Goal: Navigation & Orientation: Understand site structure

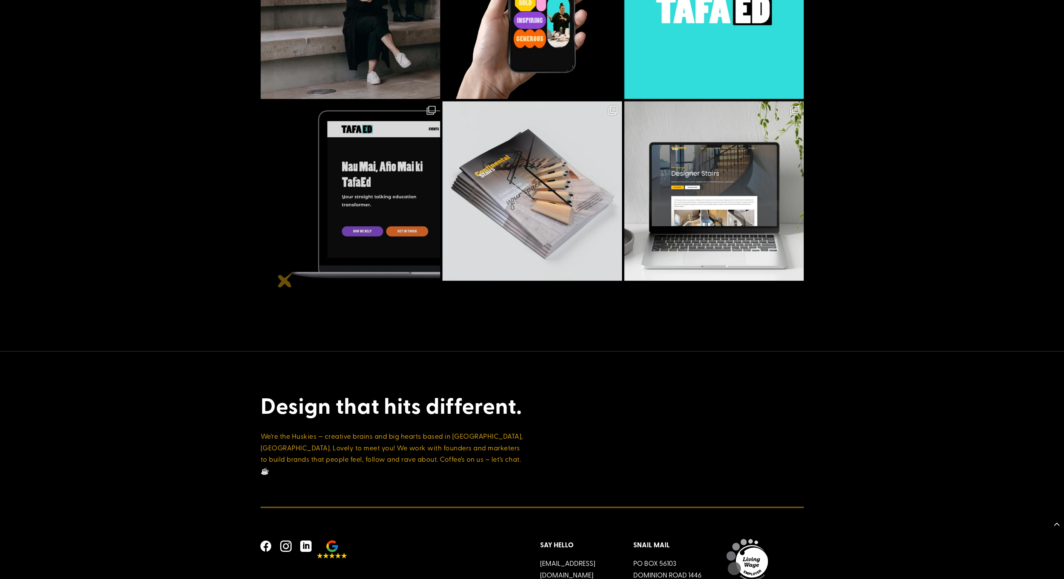
scroll to position [2786, 0]
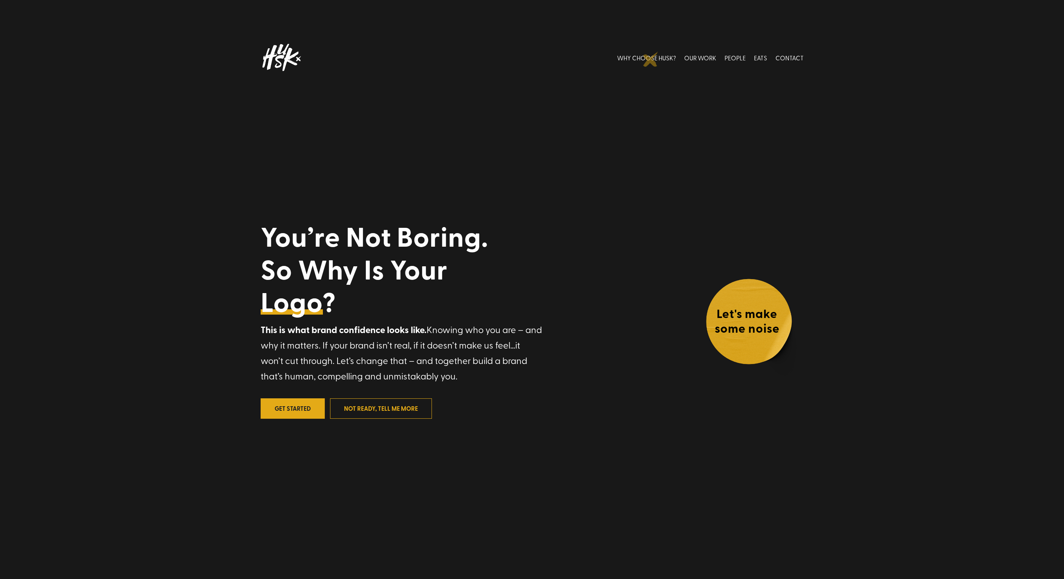
drag, startPoint x: 650, startPoint y: 59, endPoint x: 630, endPoint y: 86, distance: 34.2
click at [650, 59] on link "WHY CHOOSE HUSK?" at bounding box center [646, 58] width 59 height 34
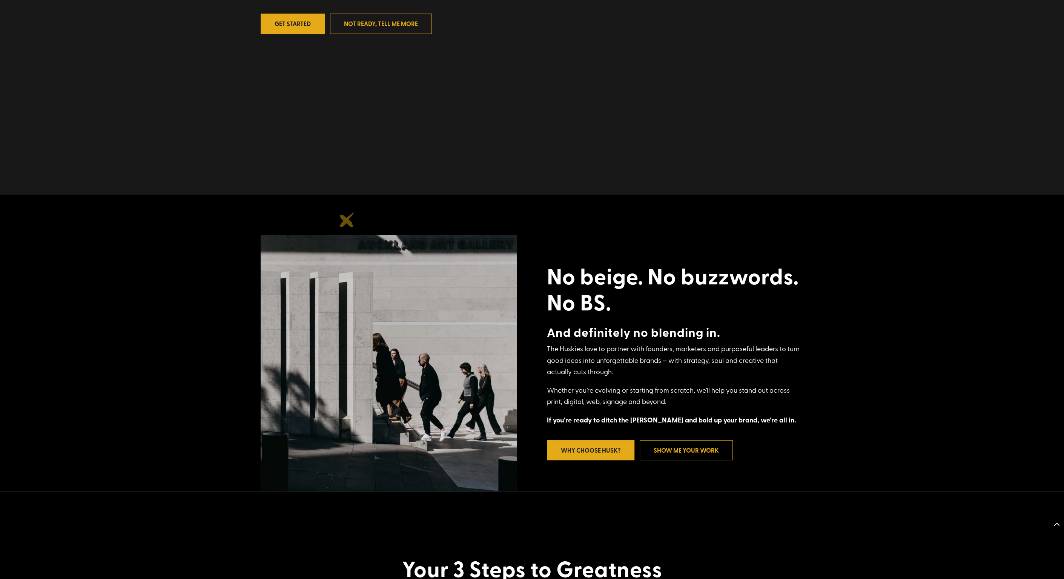
scroll to position [393, 0]
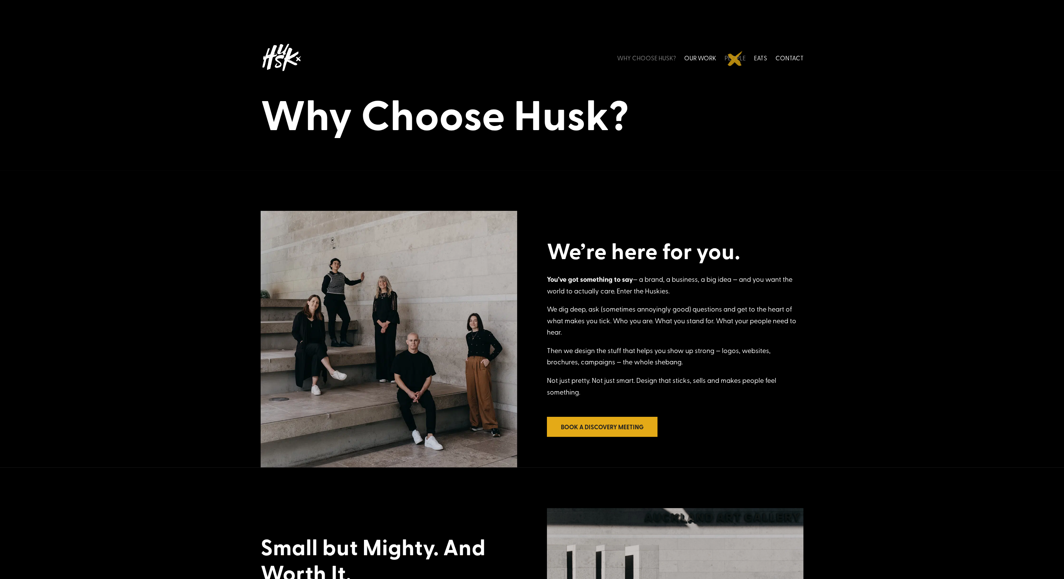
click at [735, 58] on link "PEOPLE" at bounding box center [734, 58] width 21 height 34
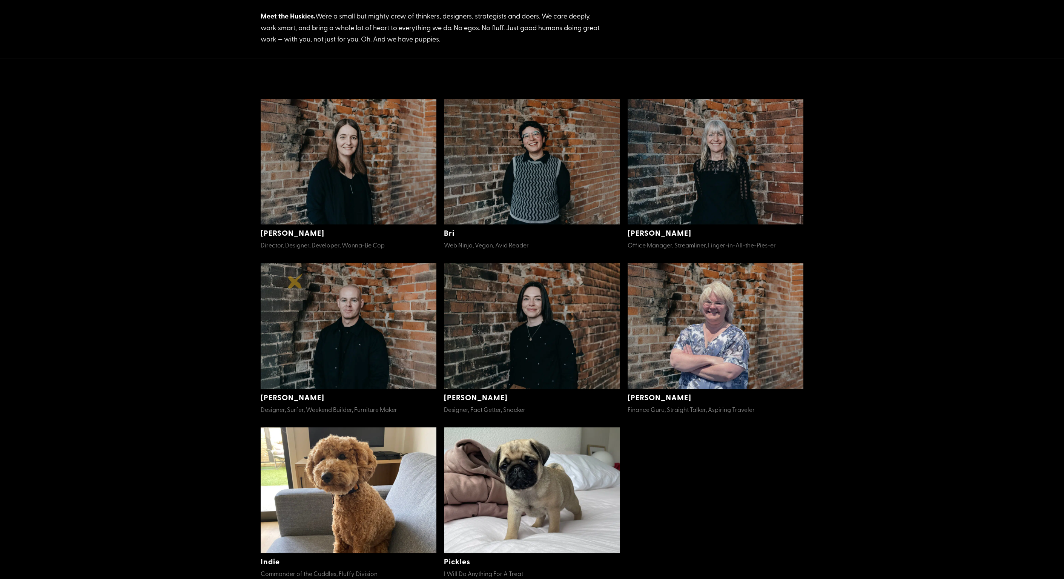
scroll to position [151, 0]
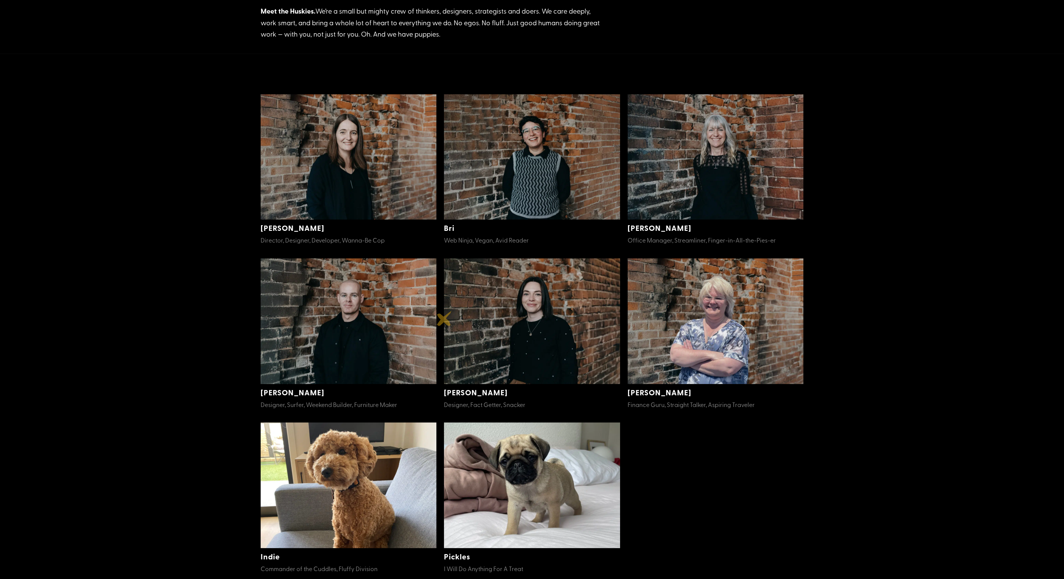
click at [380, 313] on img at bounding box center [349, 321] width 176 height 126
click at [270, 391] on link "Sam" at bounding box center [293, 392] width 64 height 11
click at [283, 405] on span "Designer, Surfer, Weekend Builder, Furniture Maker" at bounding box center [329, 404] width 137 height 8
click at [327, 318] on img at bounding box center [349, 321] width 176 height 126
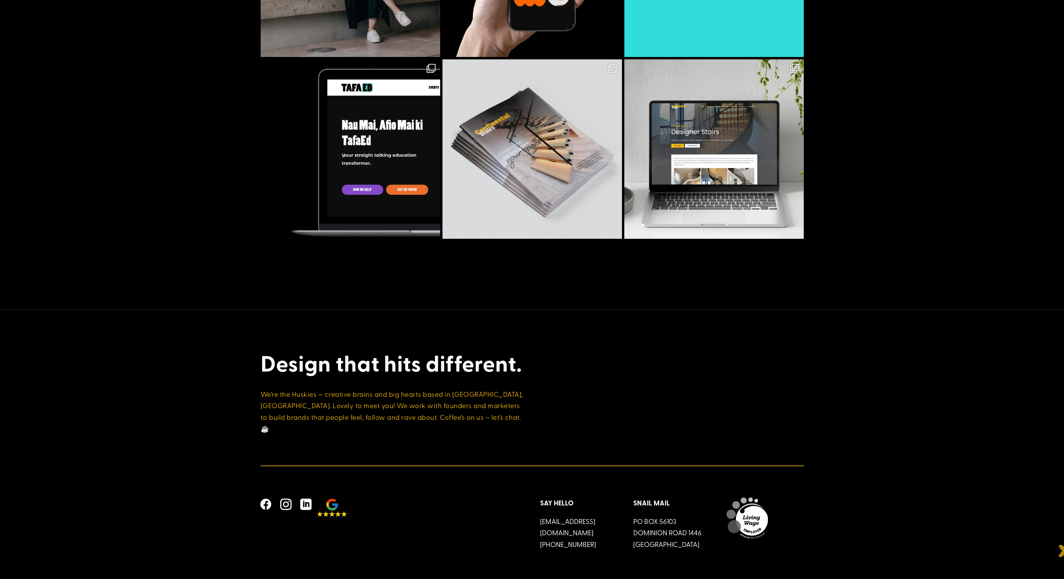
scroll to position [0, 0]
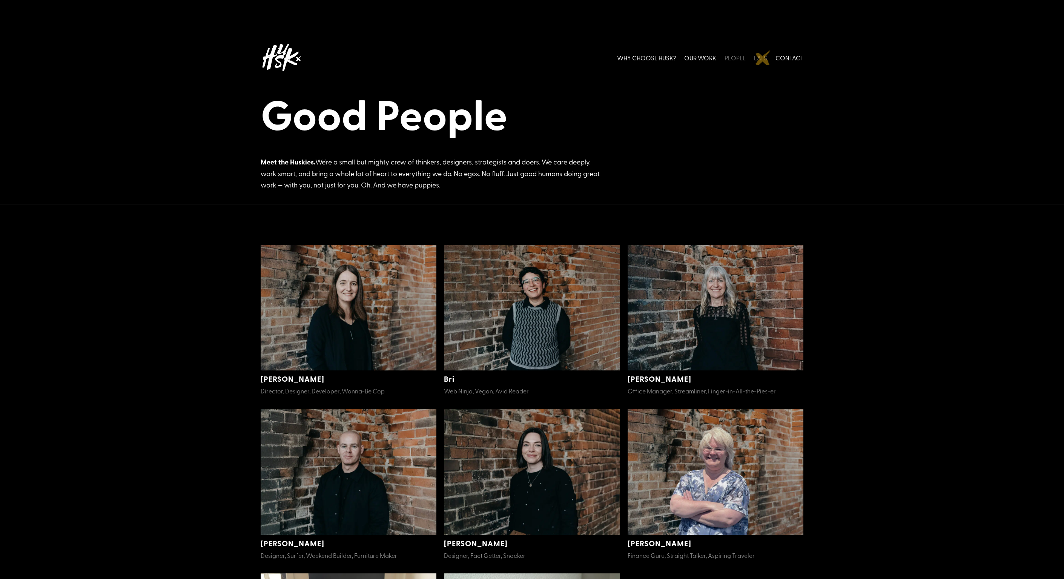
click at [763, 58] on link "EATS" at bounding box center [760, 58] width 13 height 34
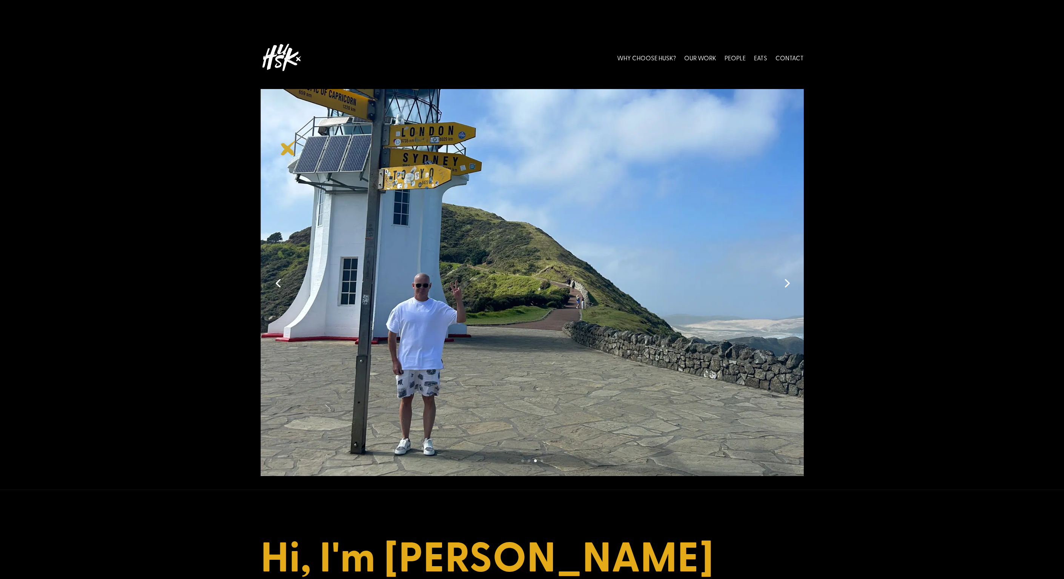
drag, startPoint x: 288, startPoint y: 148, endPoint x: 290, endPoint y: 143, distance: 5.5
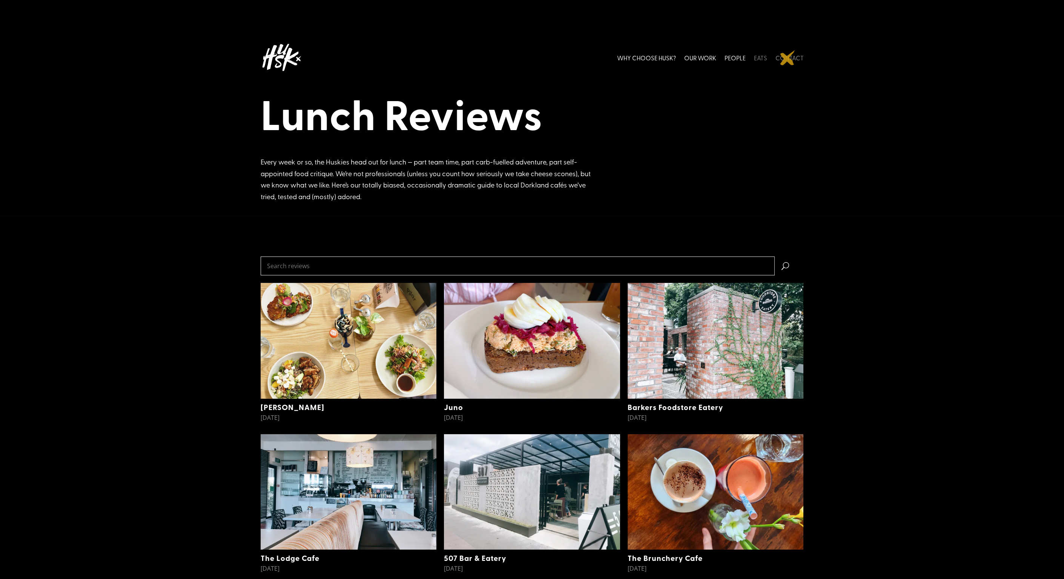
click at [787, 58] on link "CONTACT" at bounding box center [789, 58] width 28 height 34
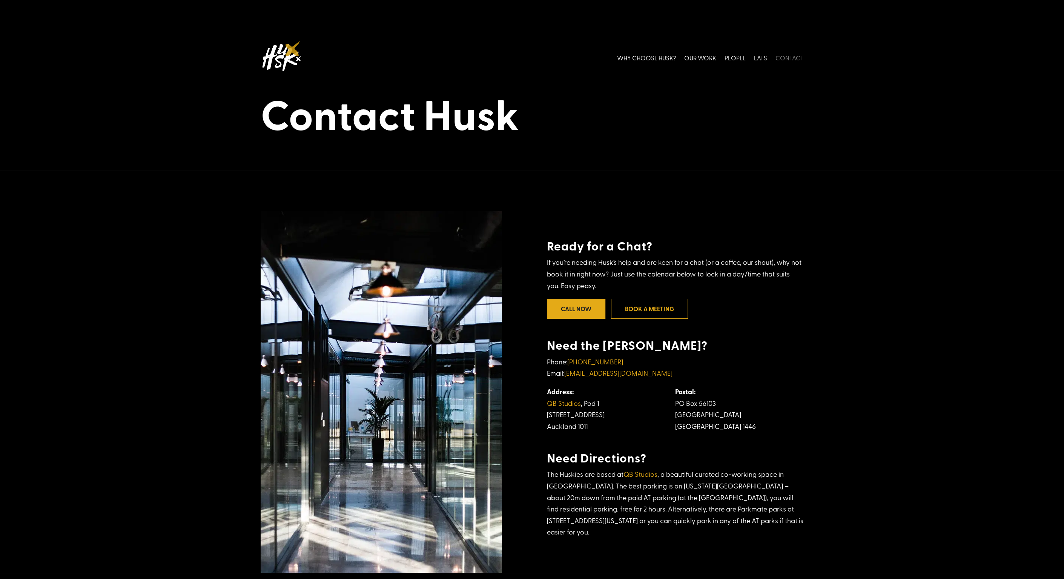
click at [292, 49] on img at bounding box center [281, 58] width 41 height 34
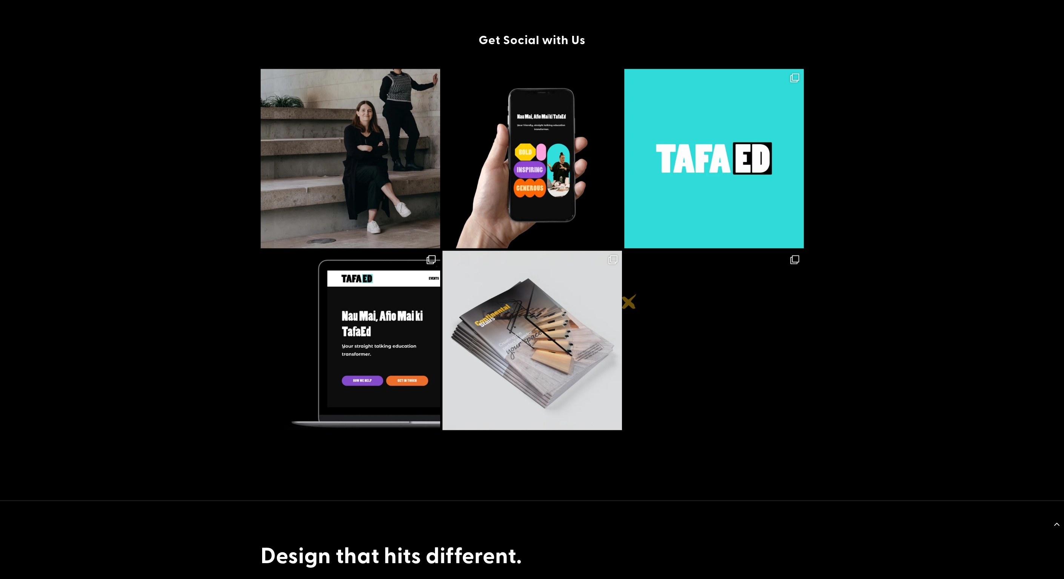
scroll to position [2786, 0]
